Goal: Task Accomplishment & Management: Manage account settings

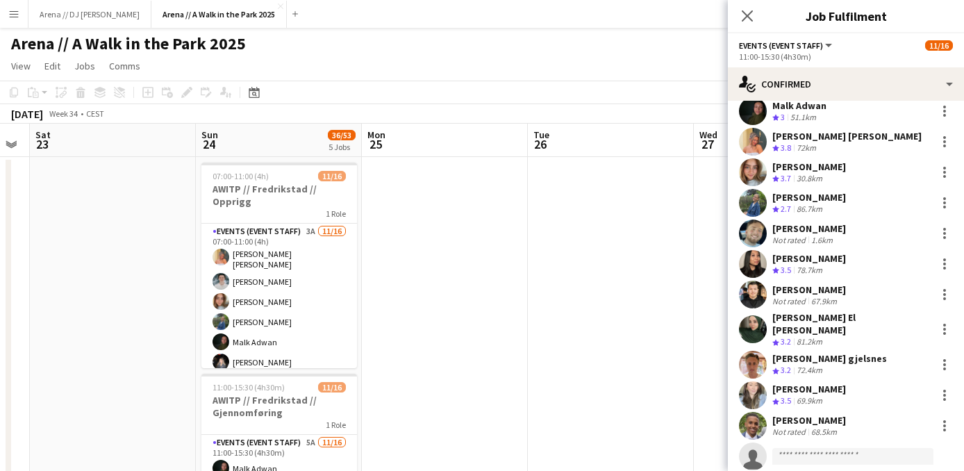
scroll to position [35, 0]
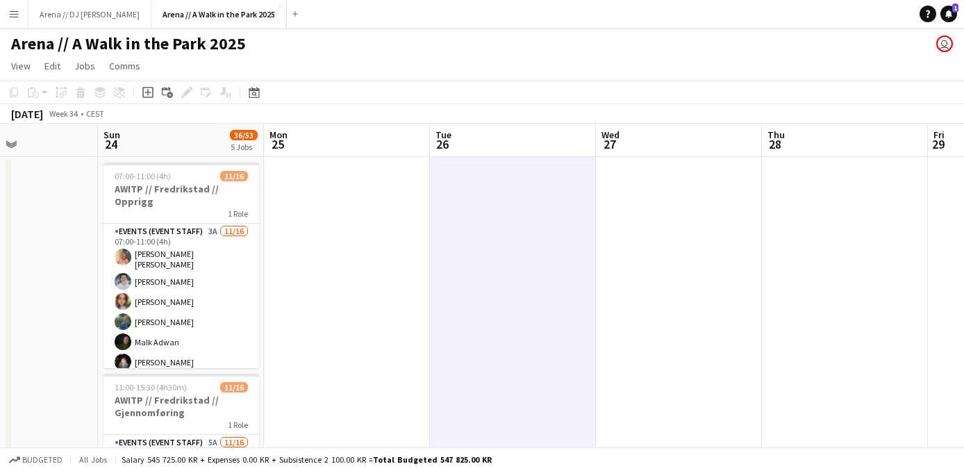
drag, startPoint x: 638, startPoint y: 240, endPoint x: 548, endPoint y: 246, distance: 89.8
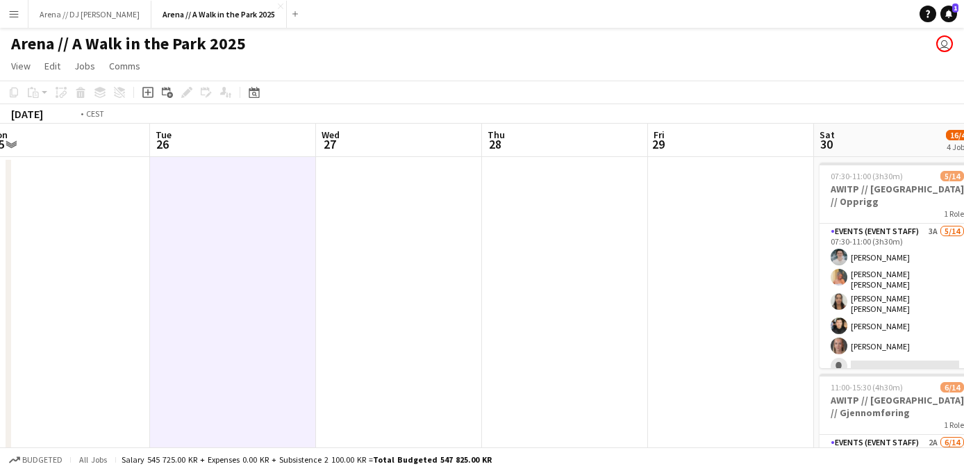
drag, startPoint x: 809, startPoint y: 226, endPoint x: 164, endPoint y: 253, distance: 645.2
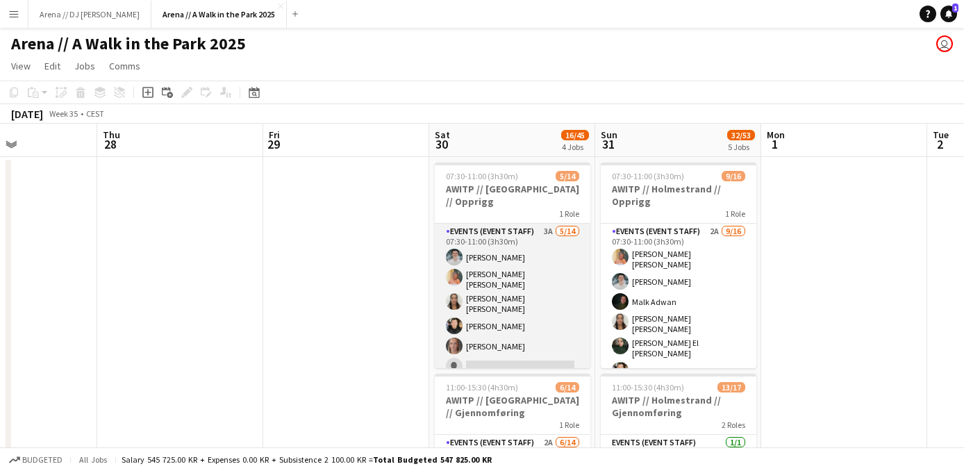
click at [515, 287] on app-card-role "Events (Event Staff) 3A [DATE] 07:30-11:00 (3h30m) [PERSON_NAME] [PERSON_NAME] …" at bounding box center [513, 382] width 156 height 317
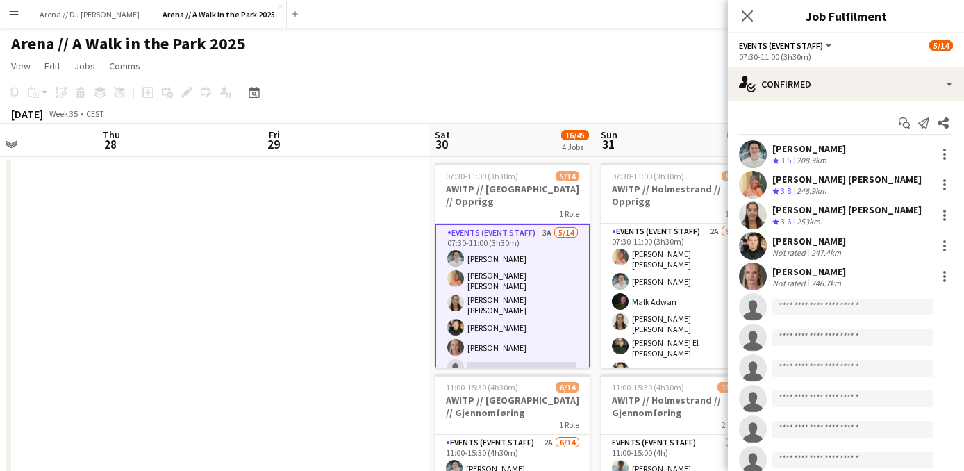
click at [826, 279] on div "246.7km" at bounding box center [826, 283] width 35 height 10
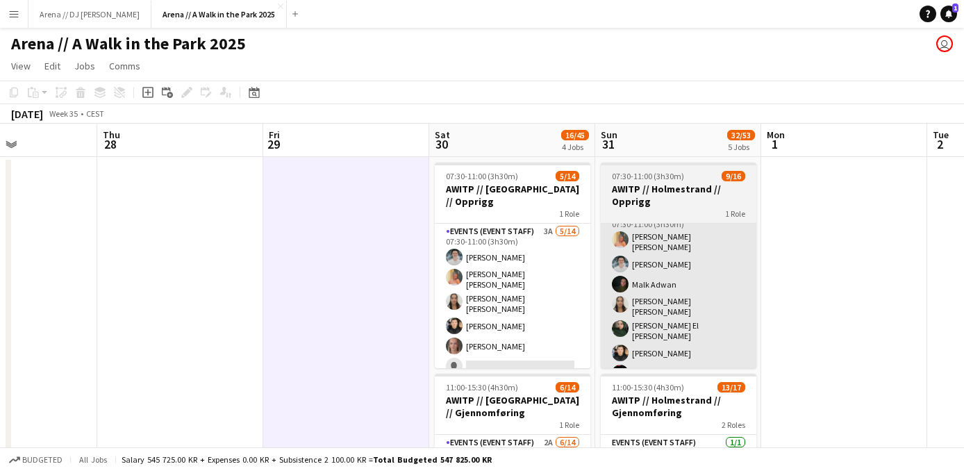
scroll to position [31, 0]
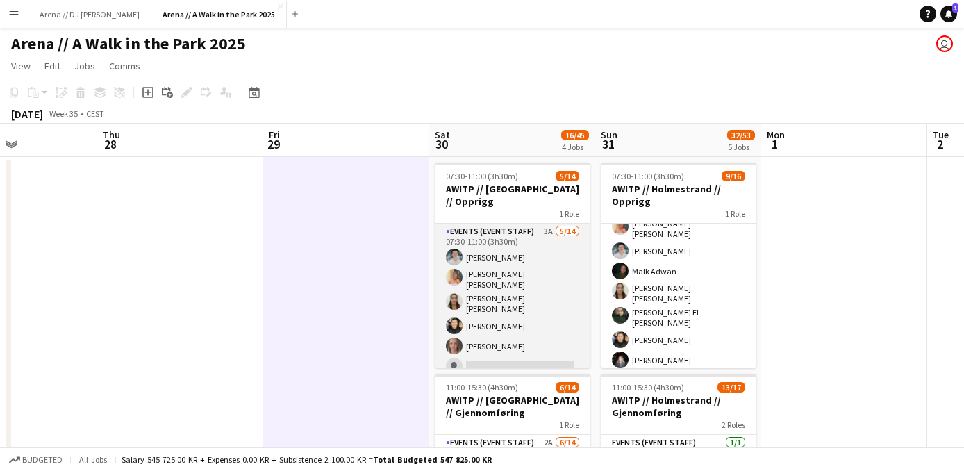
click at [503, 295] on app-card-role "Events (Event Staff) 3A [DATE] 07:30-11:00 (3h30m) [PERSON_NAME] [PERSON_NAME] …" at bounding box center [513, 382] width 156 height 317
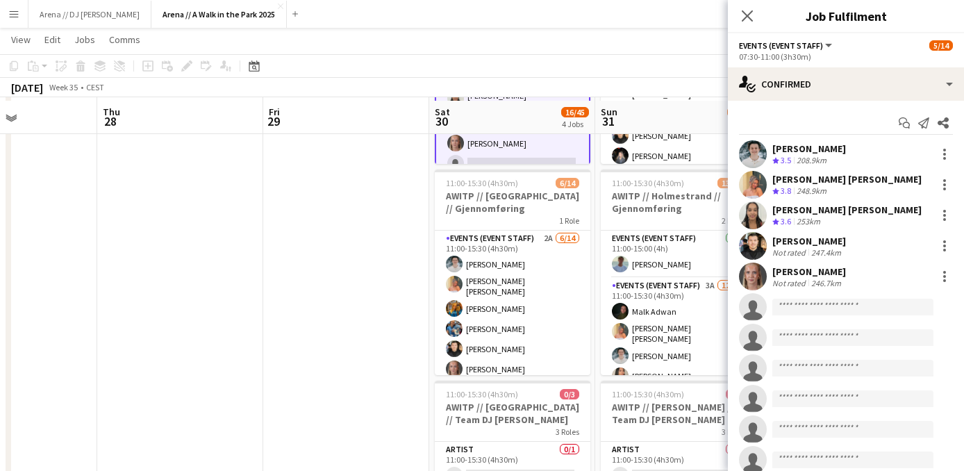
scroll to position [206, 0]
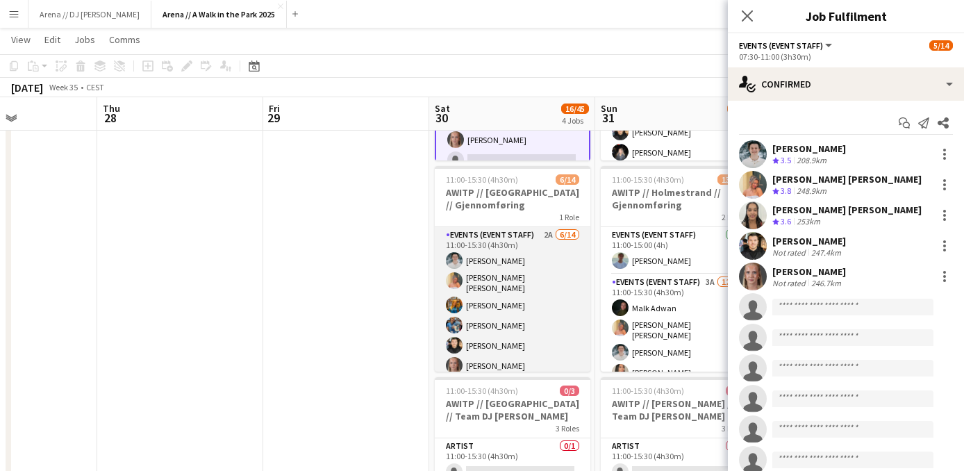
click at [533, 296] on app-card-role "Events (Event Staff) 2A [DATE] 11:00-15:30 (4h30m) [PERSON_NAME] [PERSON_NAME] …" at bounding box center [513, 383] width 156 height 313
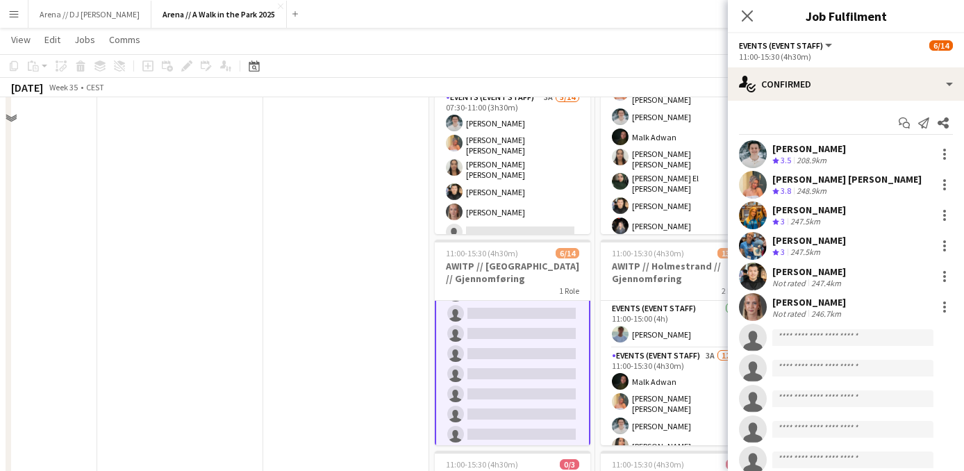
scroll to position [0, 0]
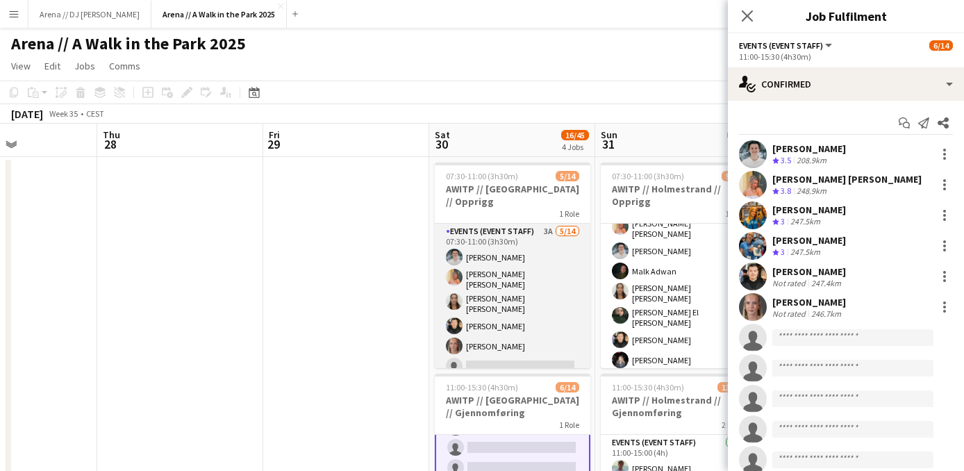
click at [508, 312] on app-card-role "Events (Event Staff) 3A [DATE] 07:30-11:00 (3h30m) [PERSON_NAME] [PERSON_NAME] …" at bounding box center [513, 382] width 156 height 317
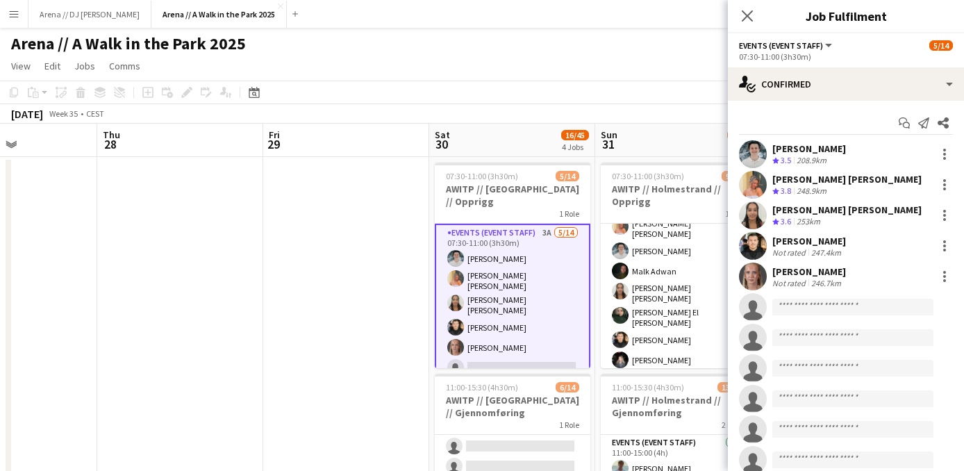
scroll to position [165, 0]
click at [816, 278] on div "246.7km" at bounding box center [826, 283] width 35 height 10
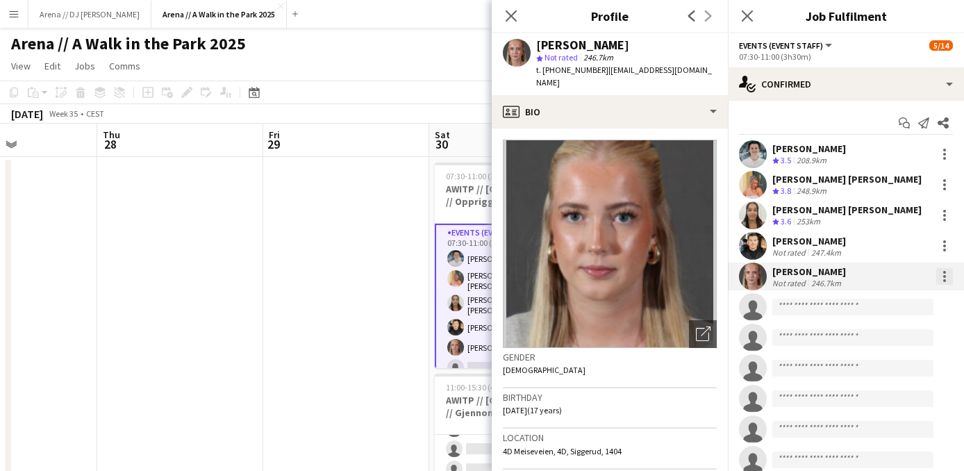
click at [947, 274] on div at bounding box center [944, 276] width 17 height 17
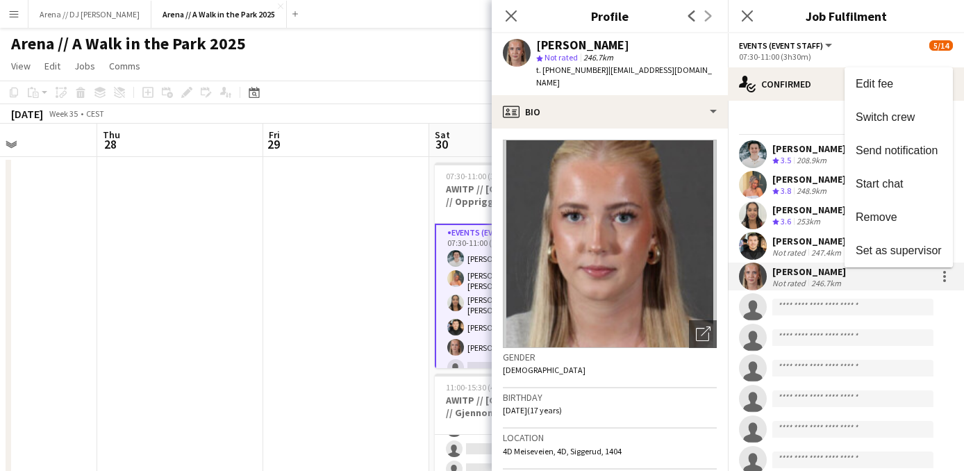
click at [309, 284] on div at bounding box center [482, 235] width 964 height 471
